Goal: Task Accomplishment & Management: Use online tool/utility

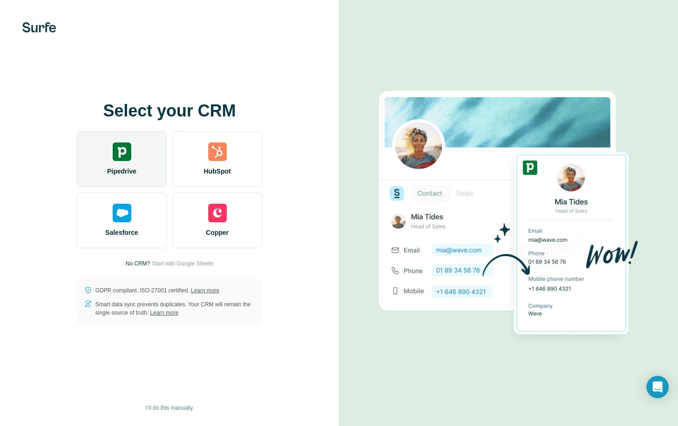
click at [114, 161] on div "Pipedrive" at bounding box center [122, 159] width 90 height 56
